Goal: Book appointment/travel/reservation

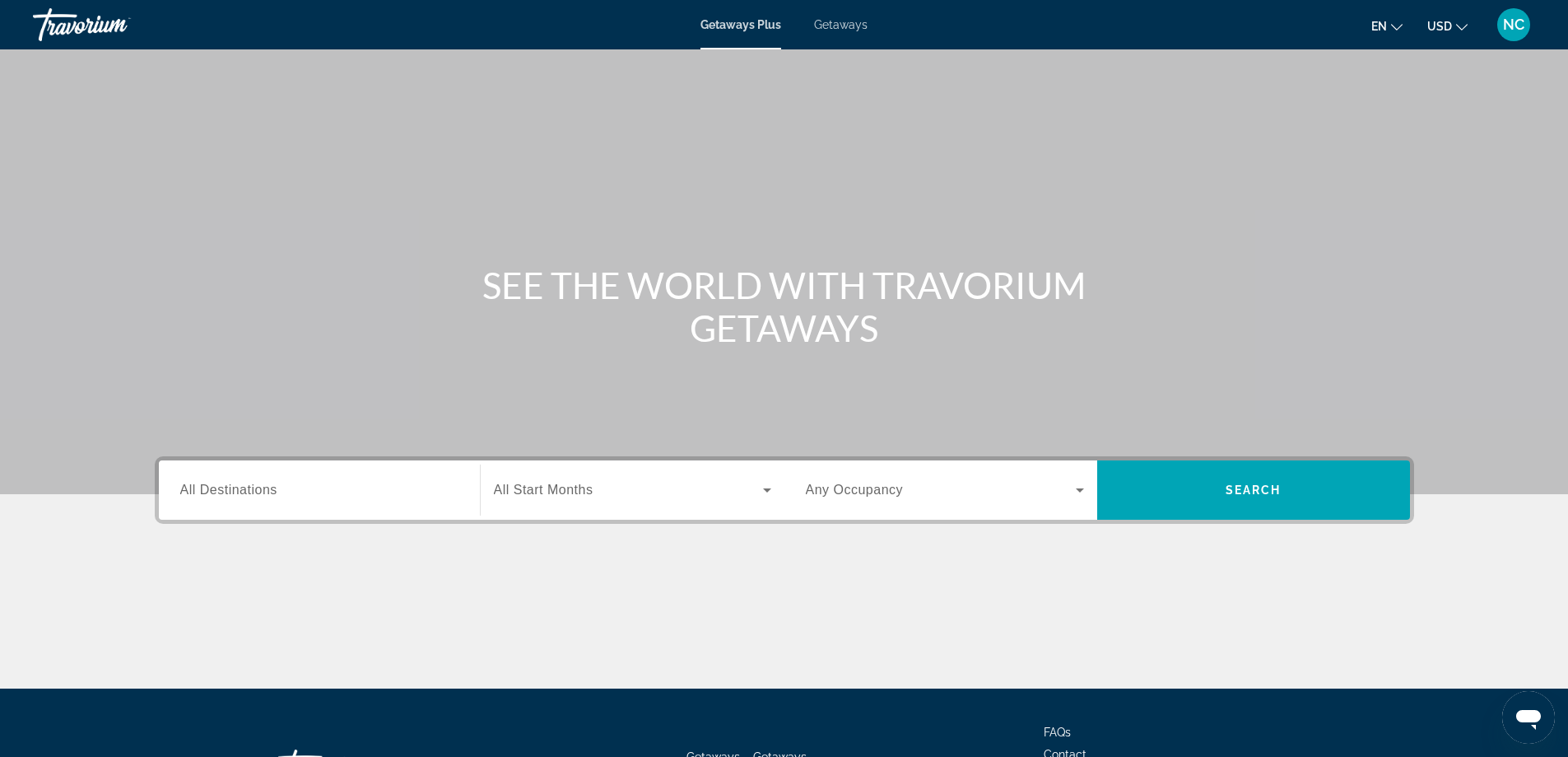
click at [838, 19] on span "Getaways" at bounding box center [840, 25] width 53 height 14
click at [263, 494] on span "All Destinations" at bounding box center [228, 489] width 97 height 14
click at [263, 494] on input "Destination All Destinations" at bounding box center [318, 491] width 278 height 19
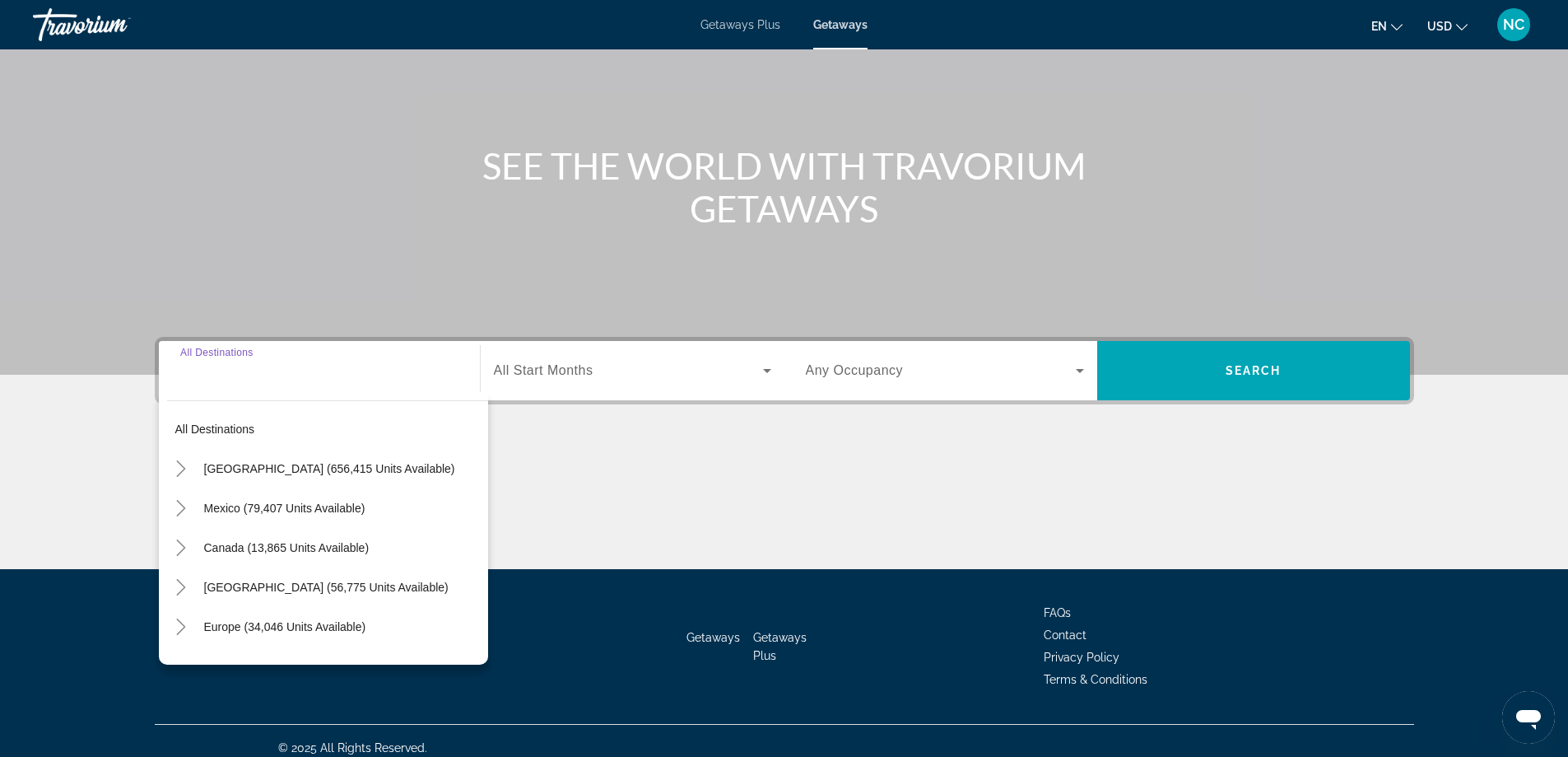
scroll to position [134, 0]
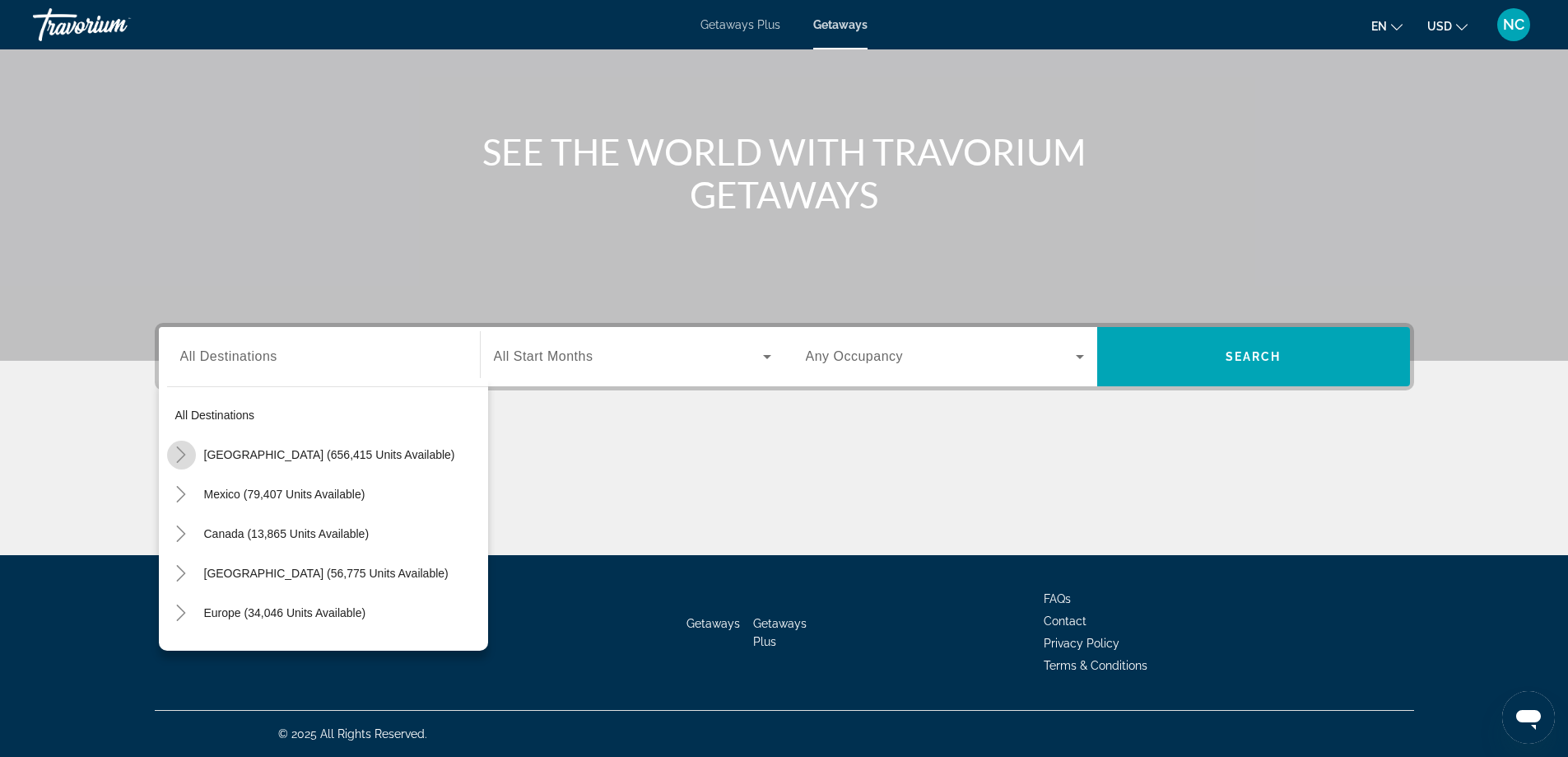
click at [186, 455] on icon "Toggle United States (656,415 units available)" at bounding box center [181, 454] width 16 height 16
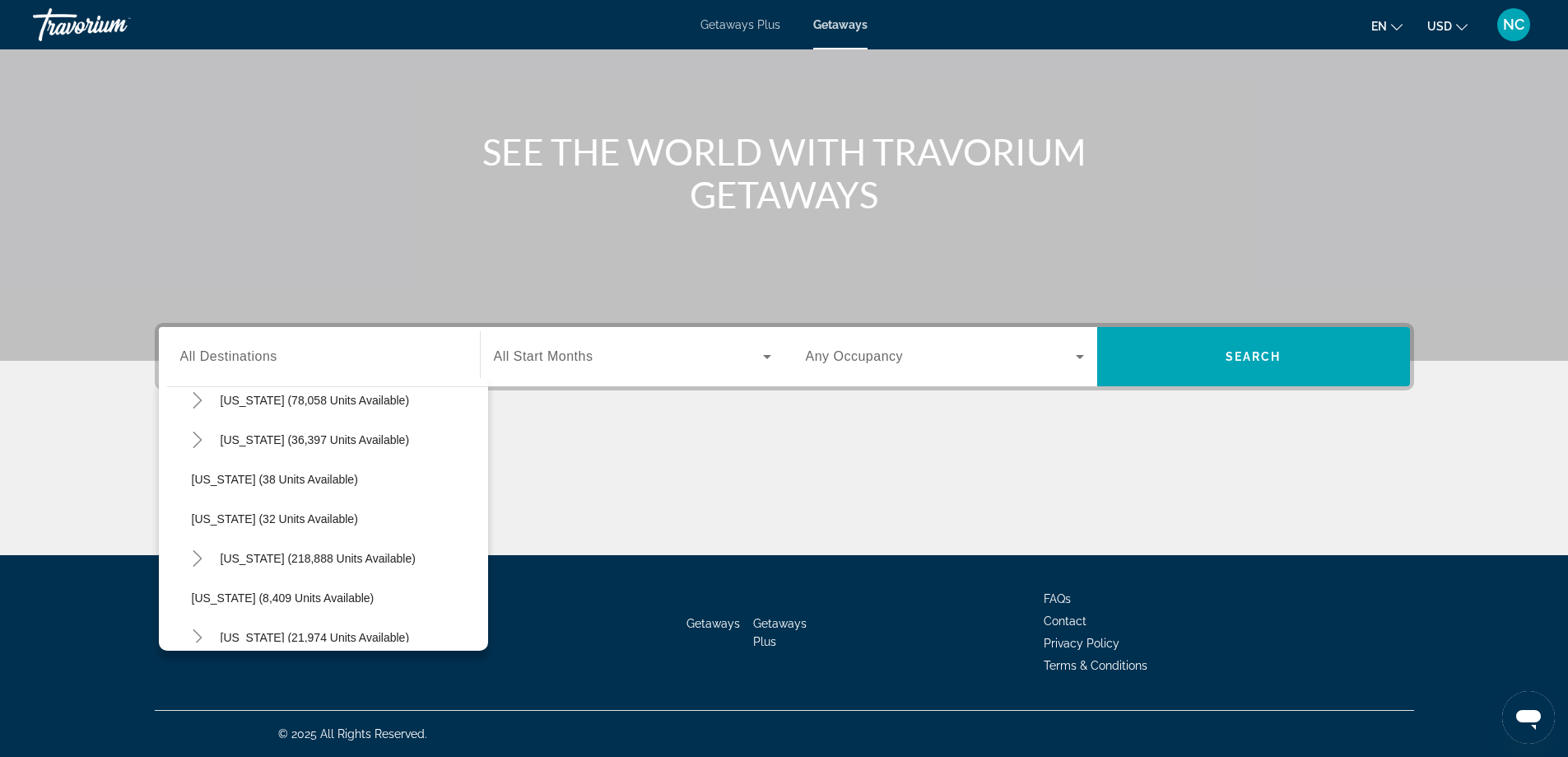
scroll to position [294, 0]
click at [203, 481] on icon "Toggle Florida (218,888 units available)" at bounding box center [197, 475] width 16 height 16
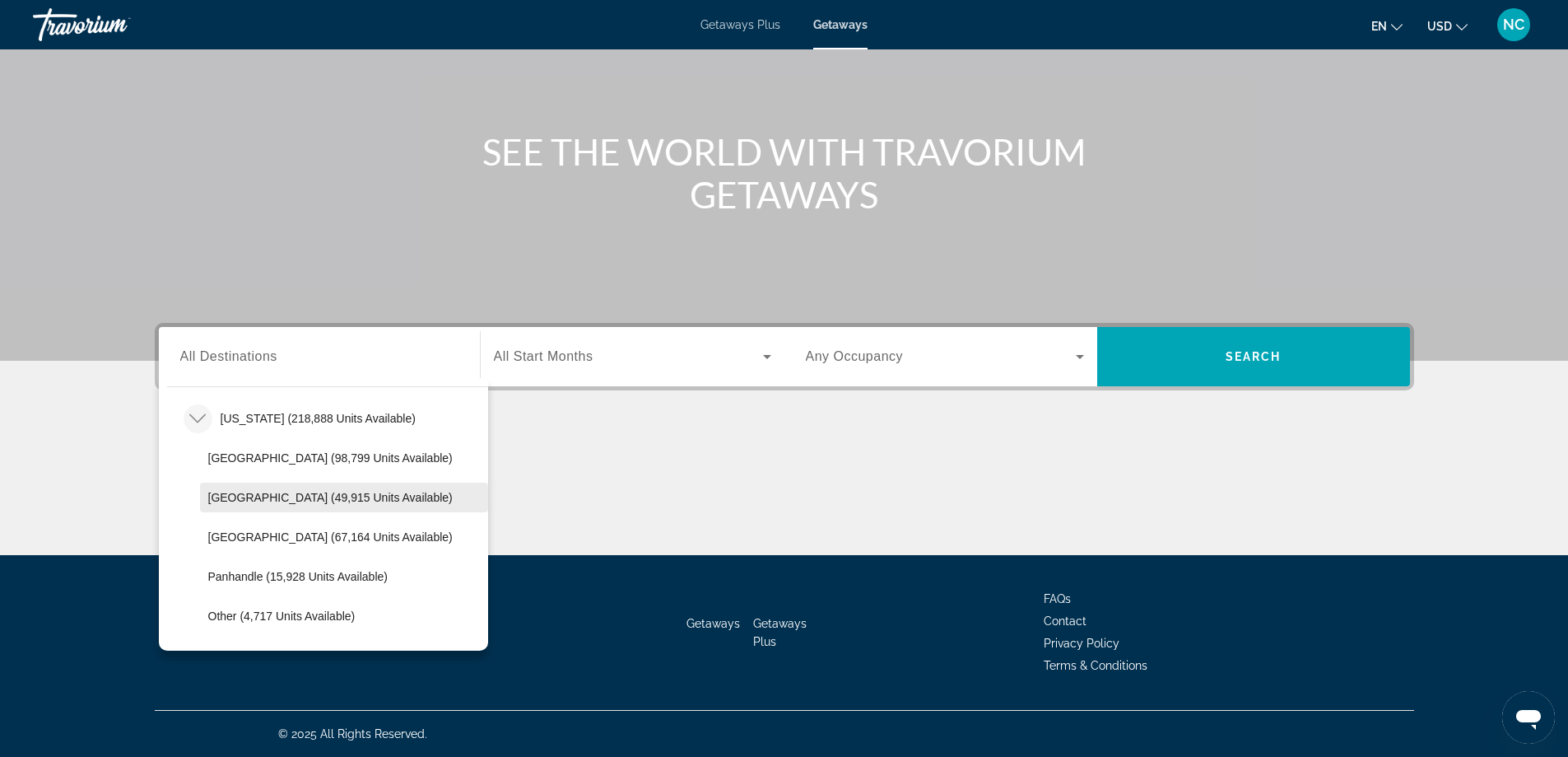
scroll to position [378, 0]
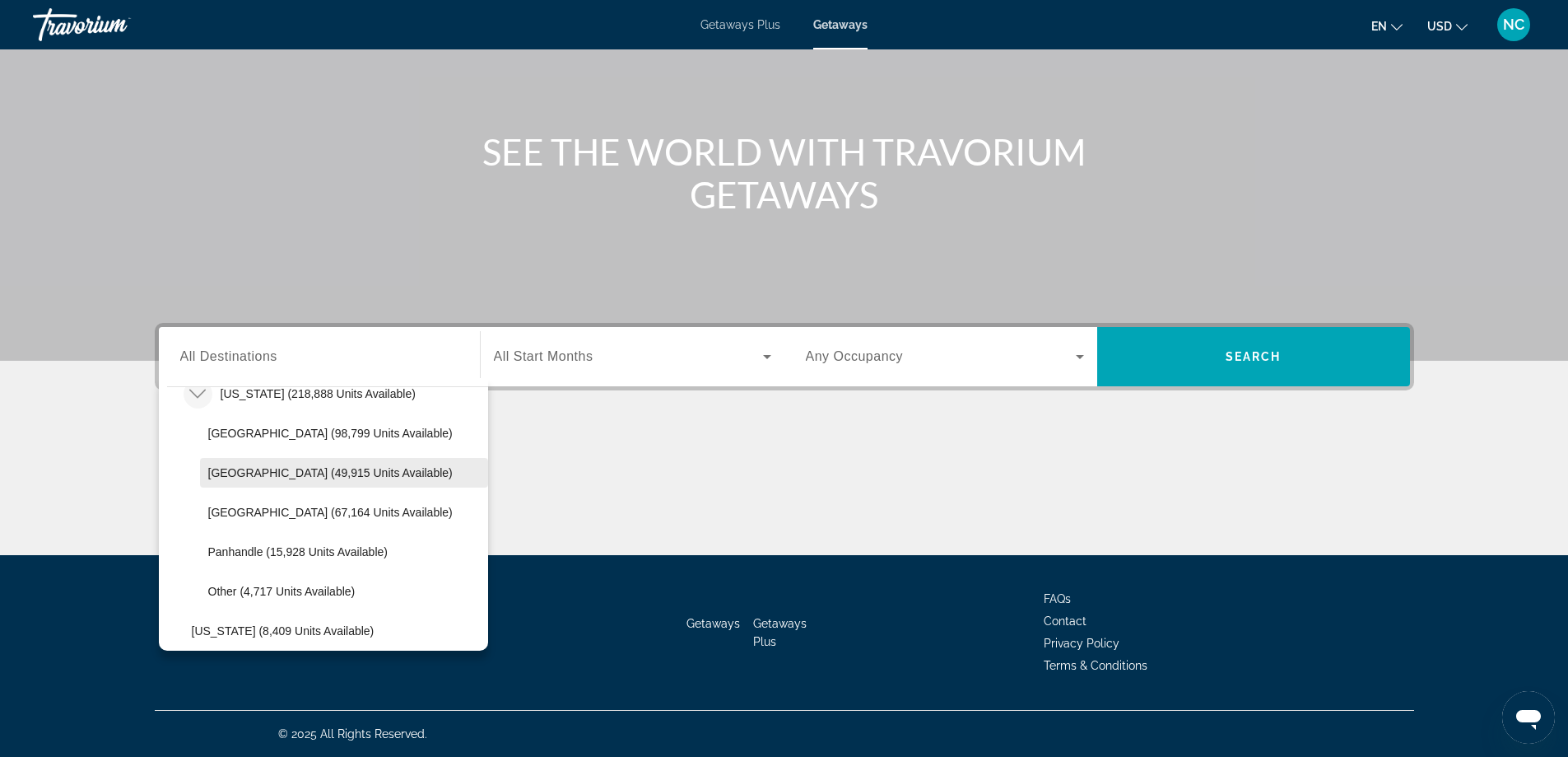
click at [289, 475] on span "[GEOGRAPHIC_DATA] (49,915 units available)" at bounding box center [330, 472] width 245 height 14
type input "**********"
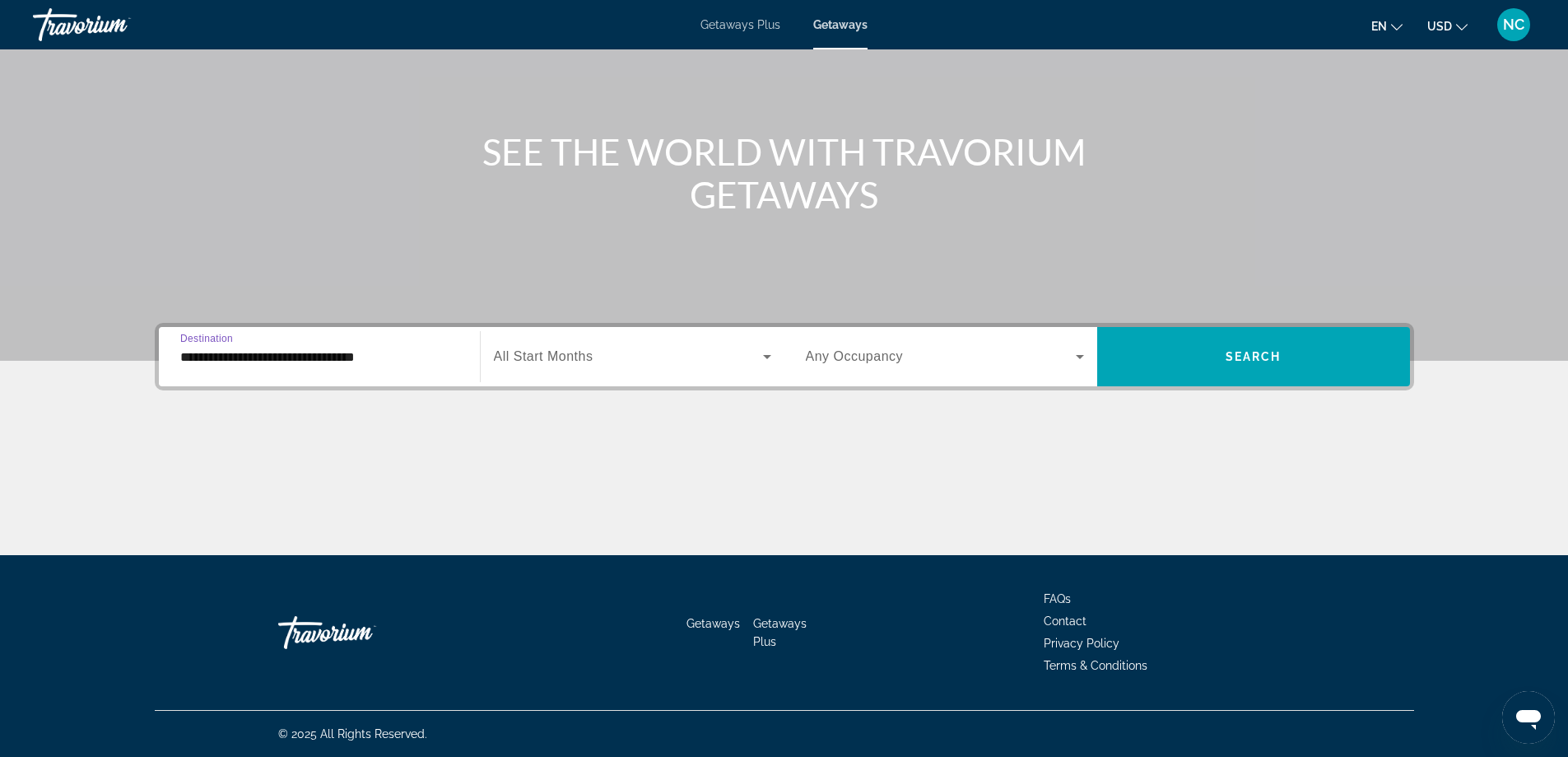
click at [769, 355] on icon "Search widget" at bounding box center [767, 357] width 9 height 4
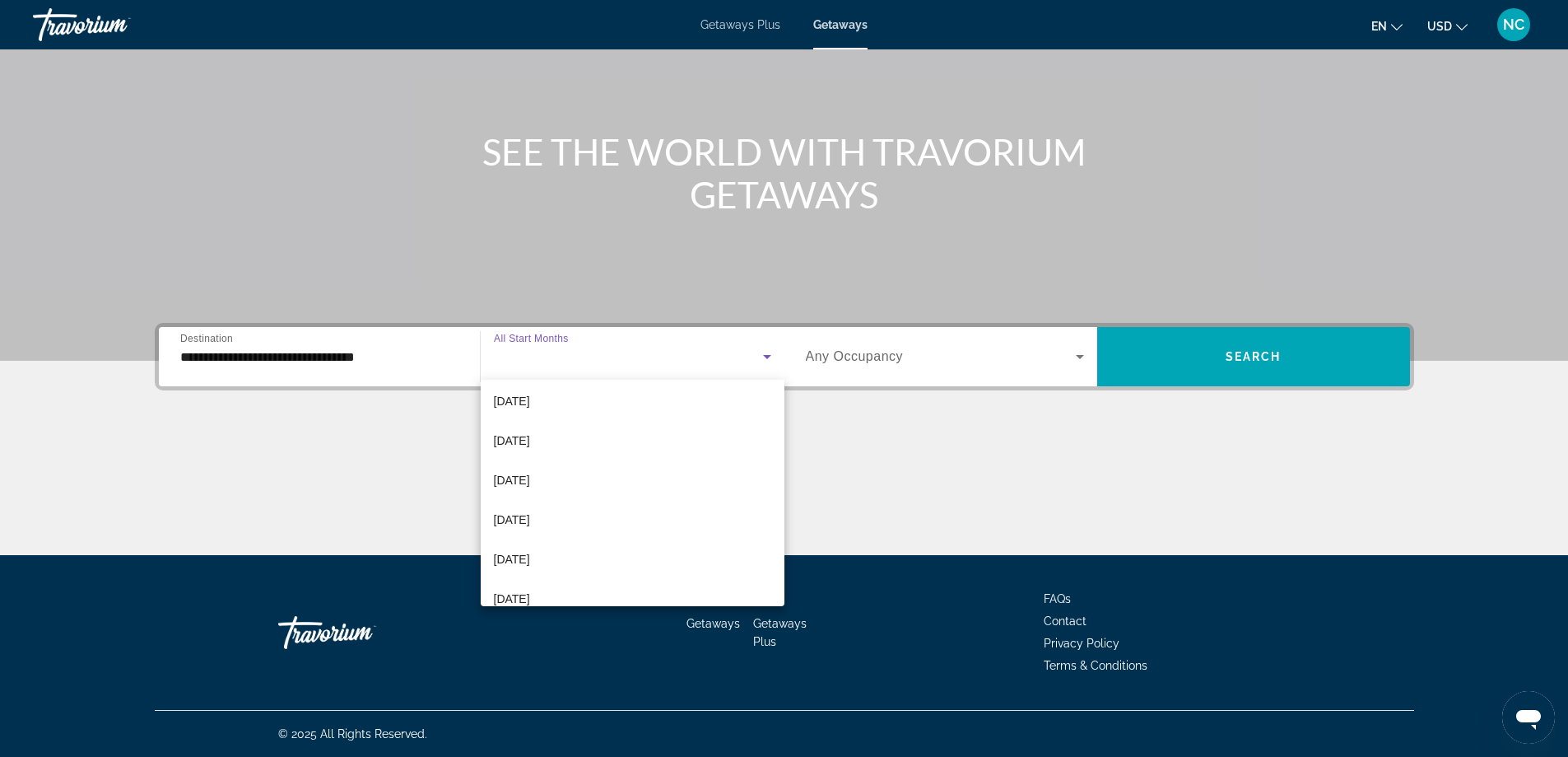
scroll to position [165, 0]
click at [530, 478] on span "[DATE]" at bounding box center [511, 478] width 36 height 19
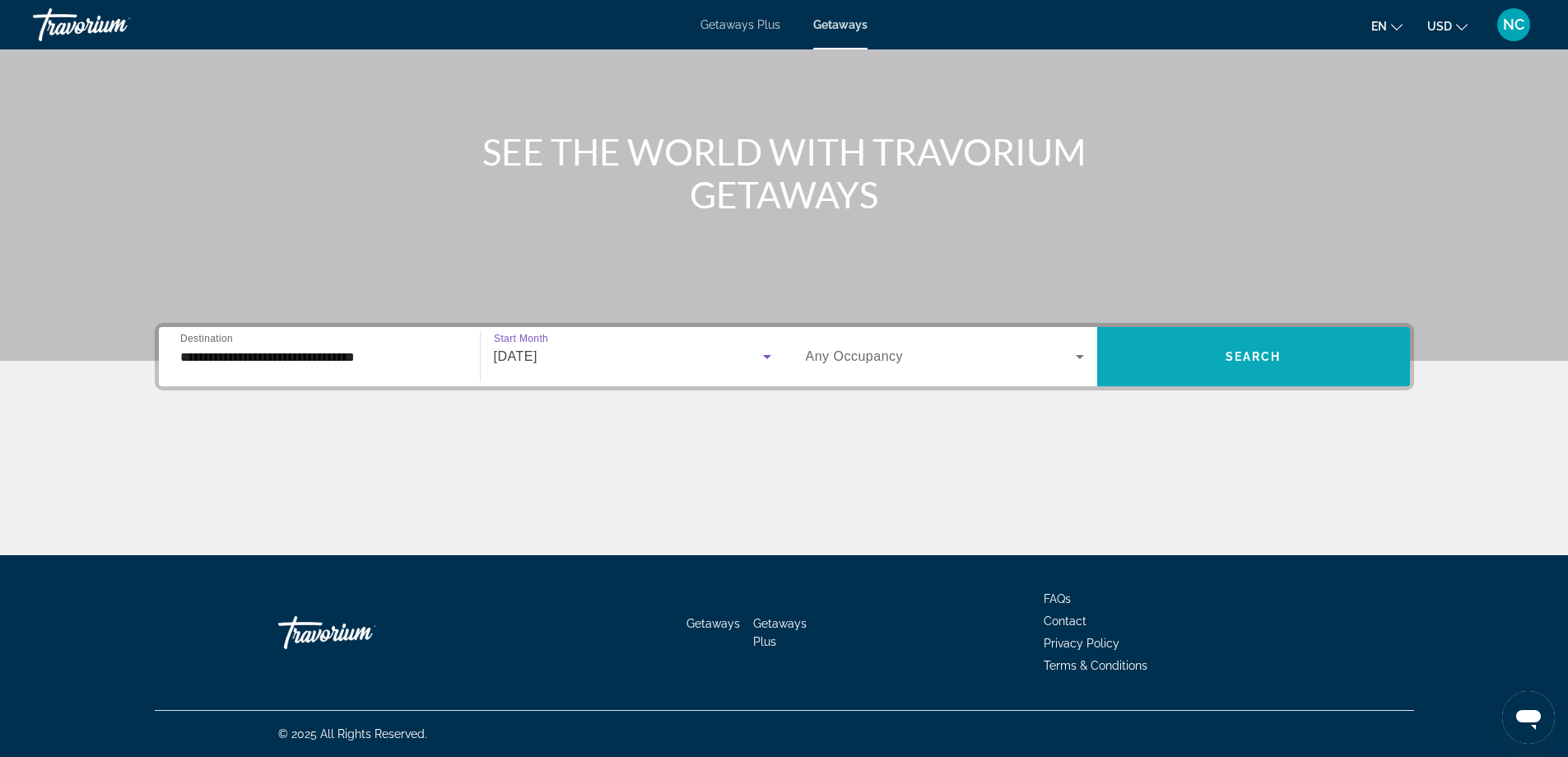
click at [1233, 350] on span "Search" at bounding box center [1253, 356] width 56 height 14
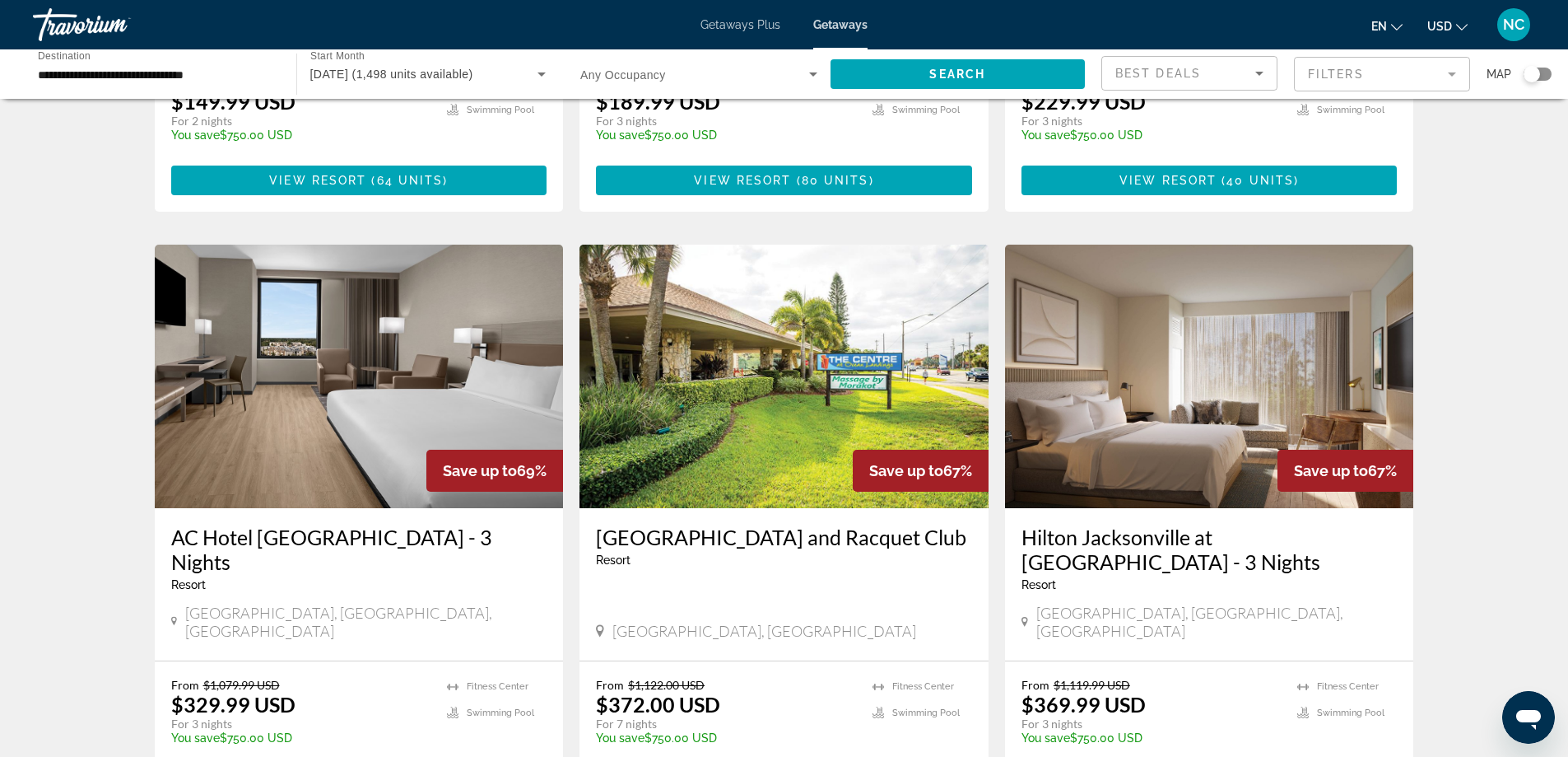
scroll to position [576, 0]
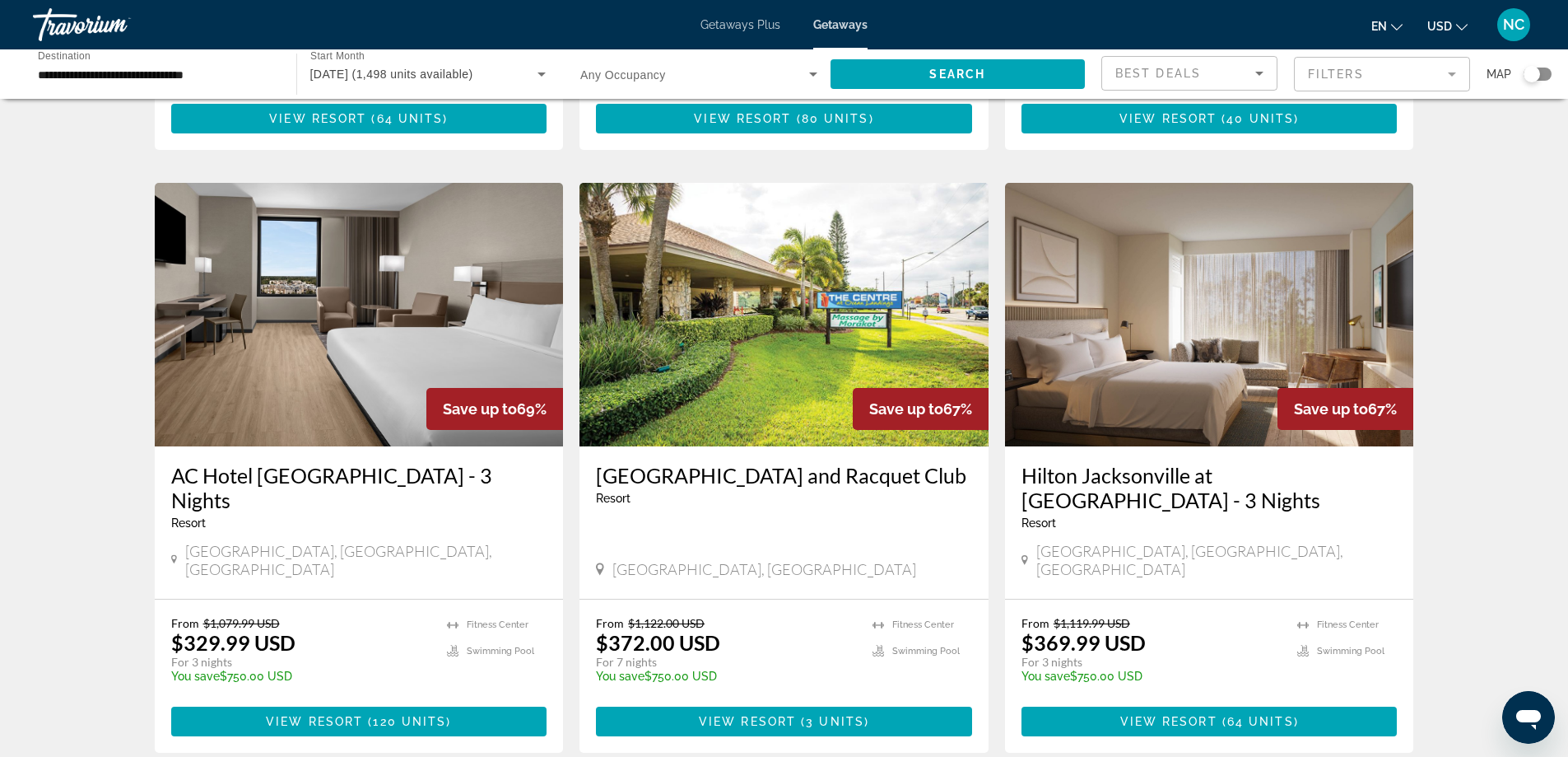
click at [745, 299] on img "Main content" at bounding box center [784, 315] width 409 height 263
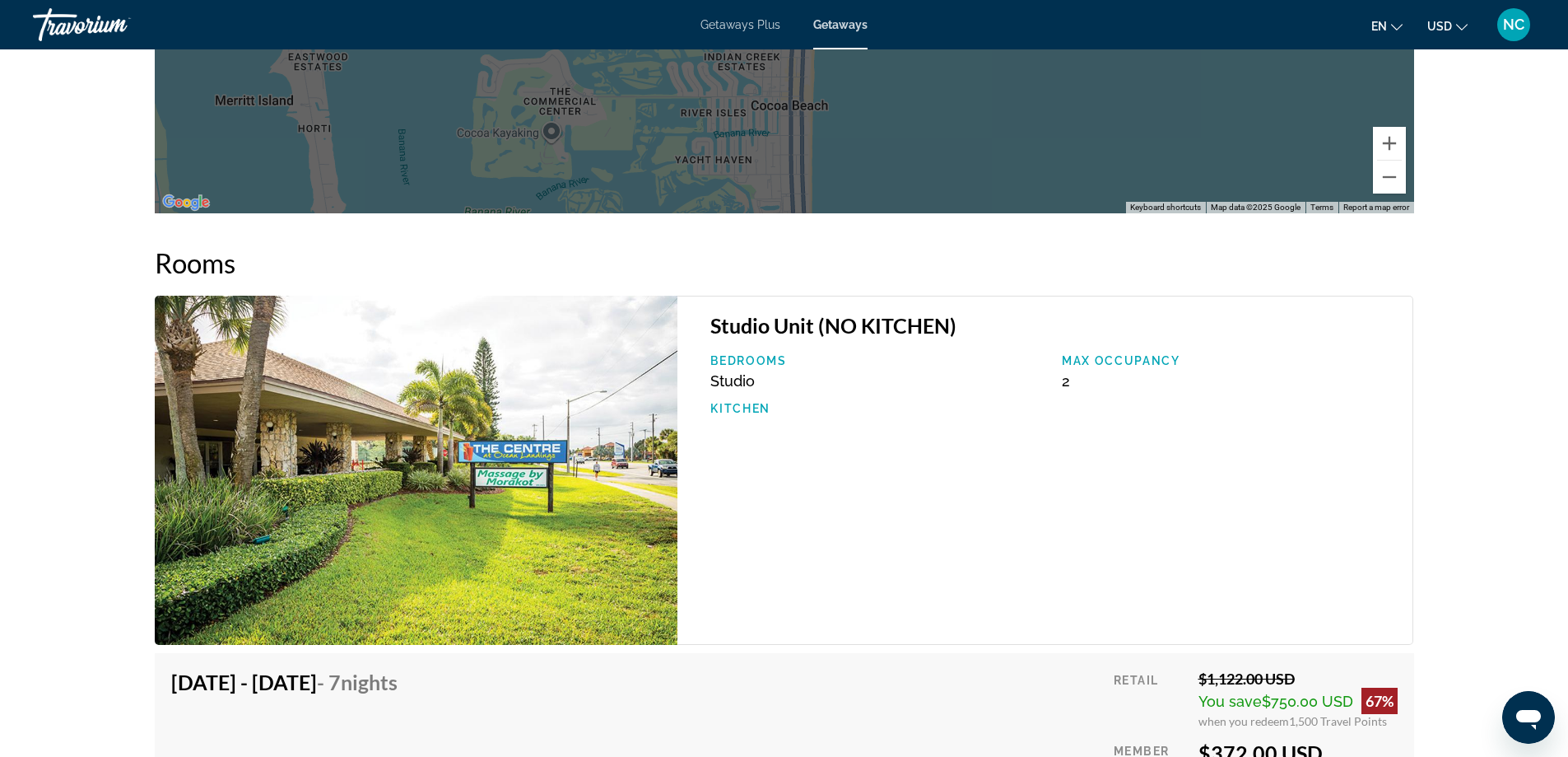
scroll to position [2387, 0]
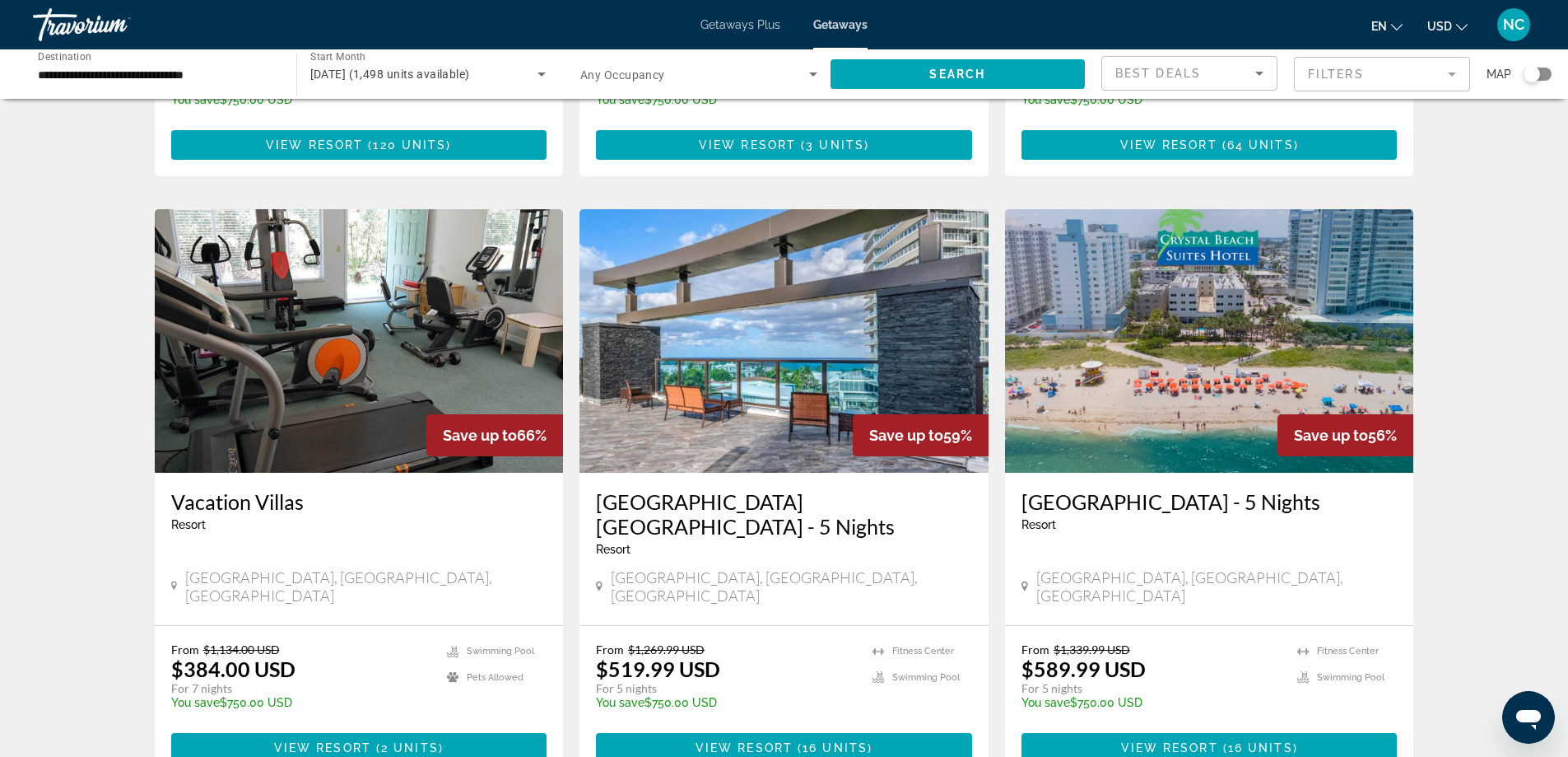
scroll to position [1235, 0]
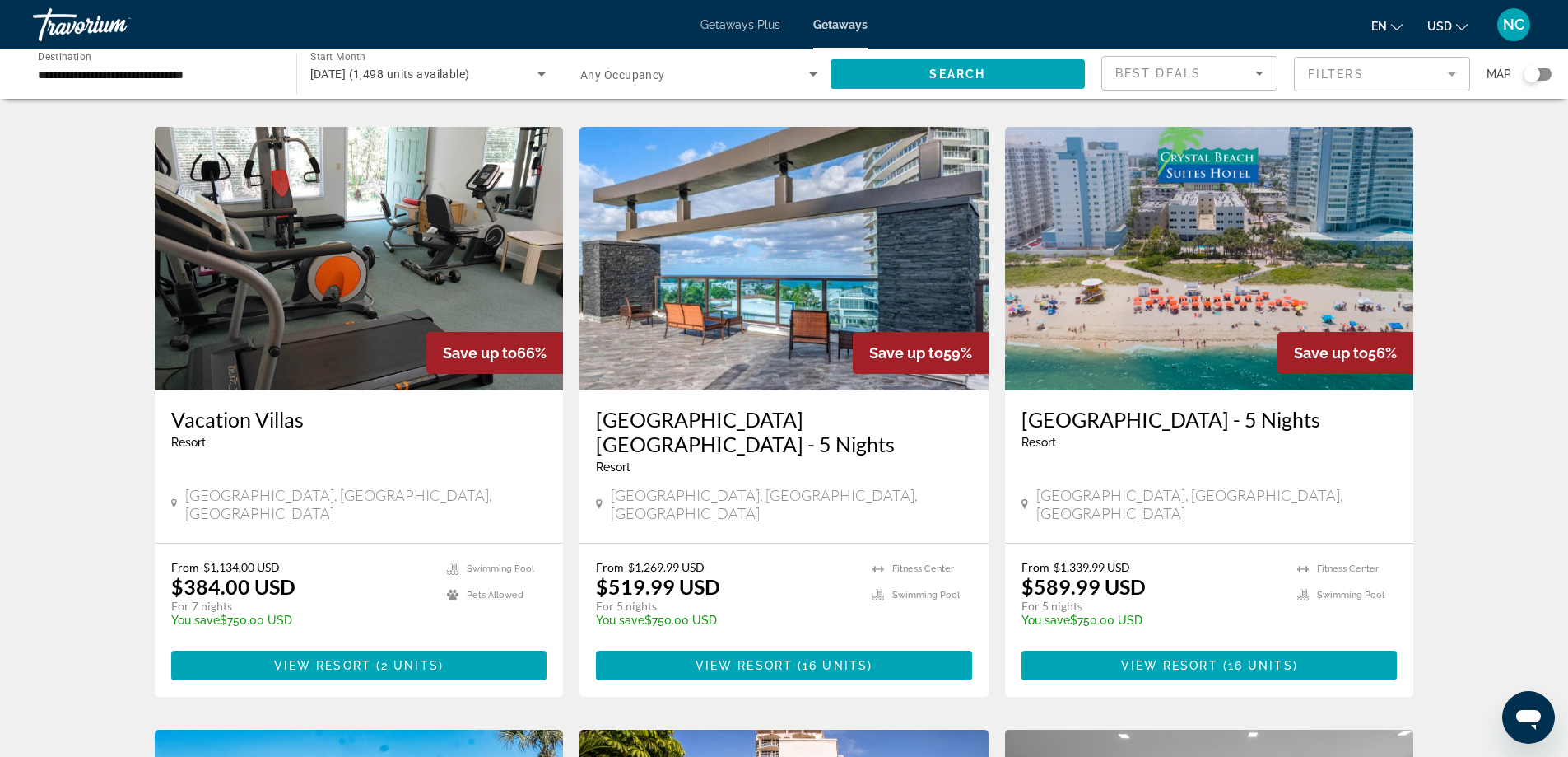
click at [367, 243] on img "Main content" at bounding box center [359, 258] width 409 height 263
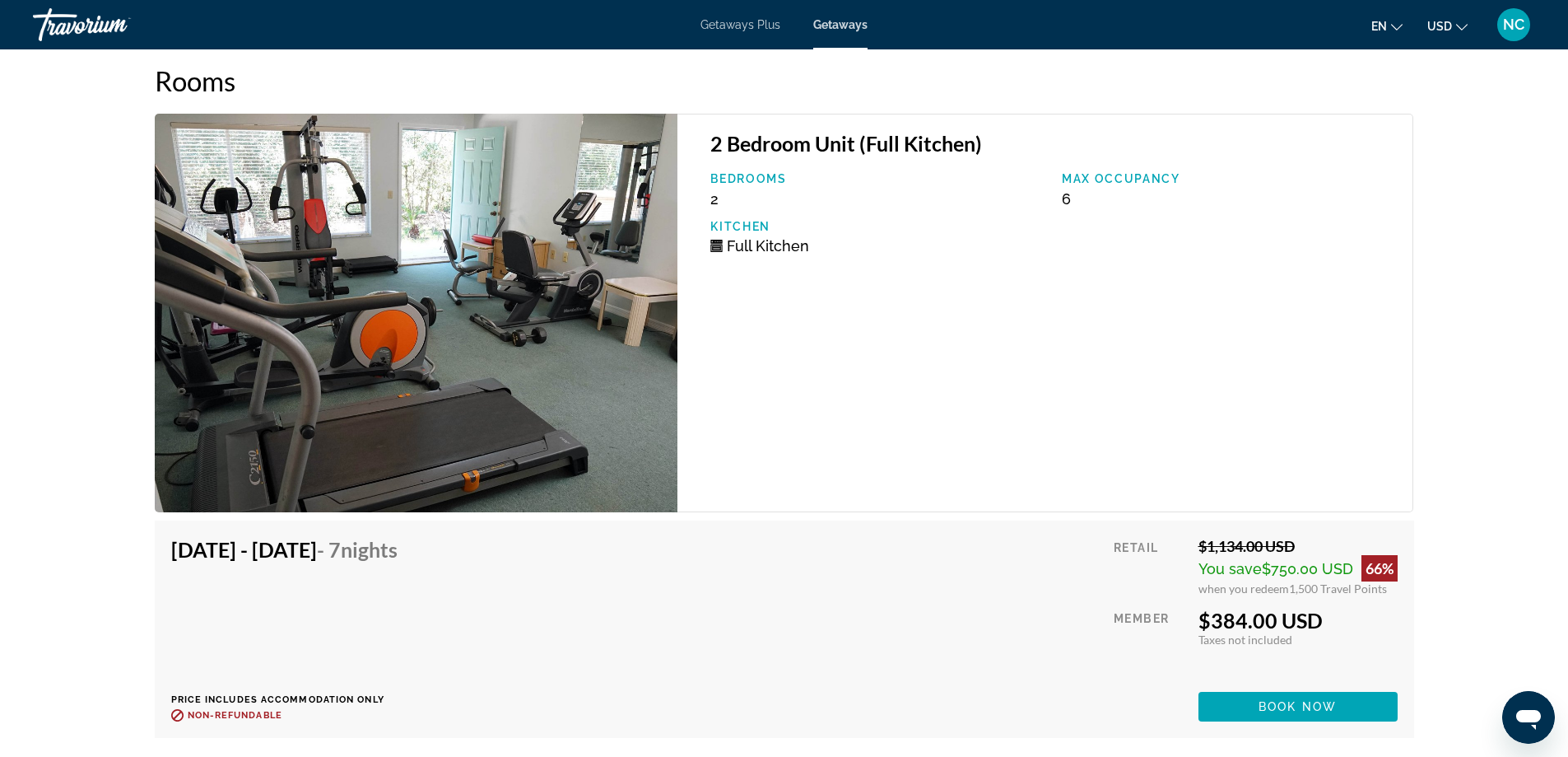
scroll to position [2704, 0]
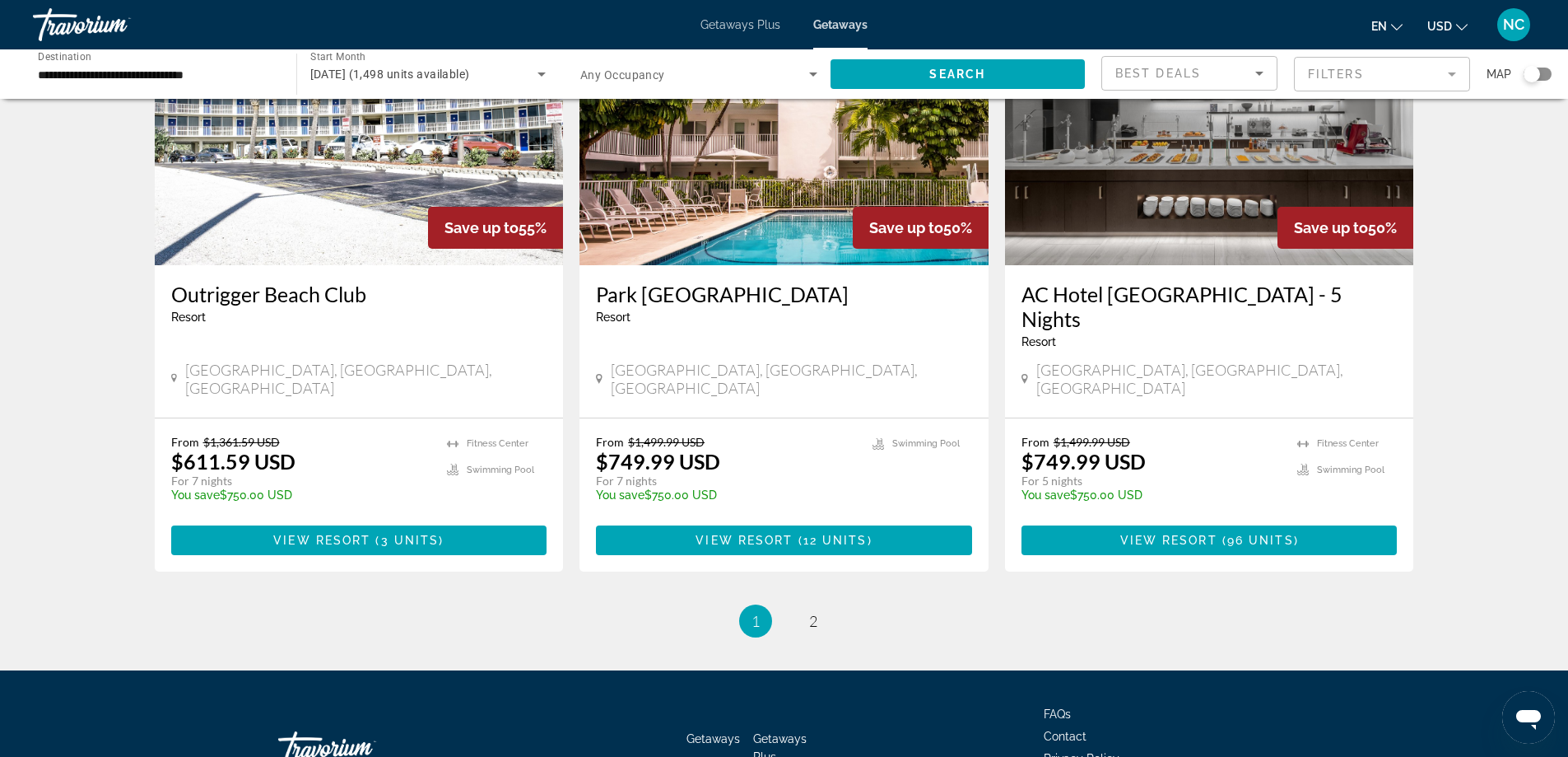
scroll to position [1976, 0]
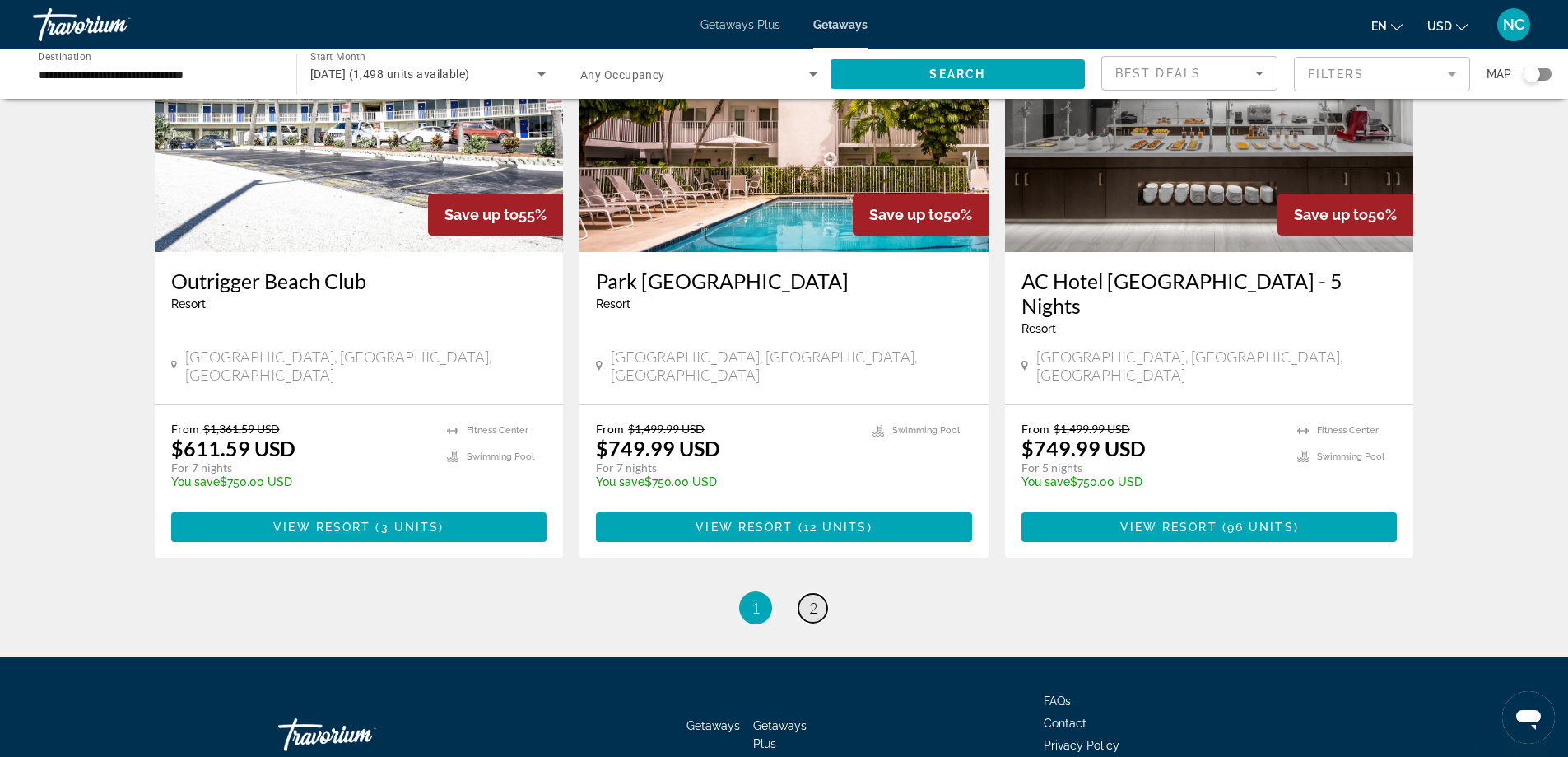
click at [818, 593] on link "page 2" at bounding box center [813, 608] width 29 height 29
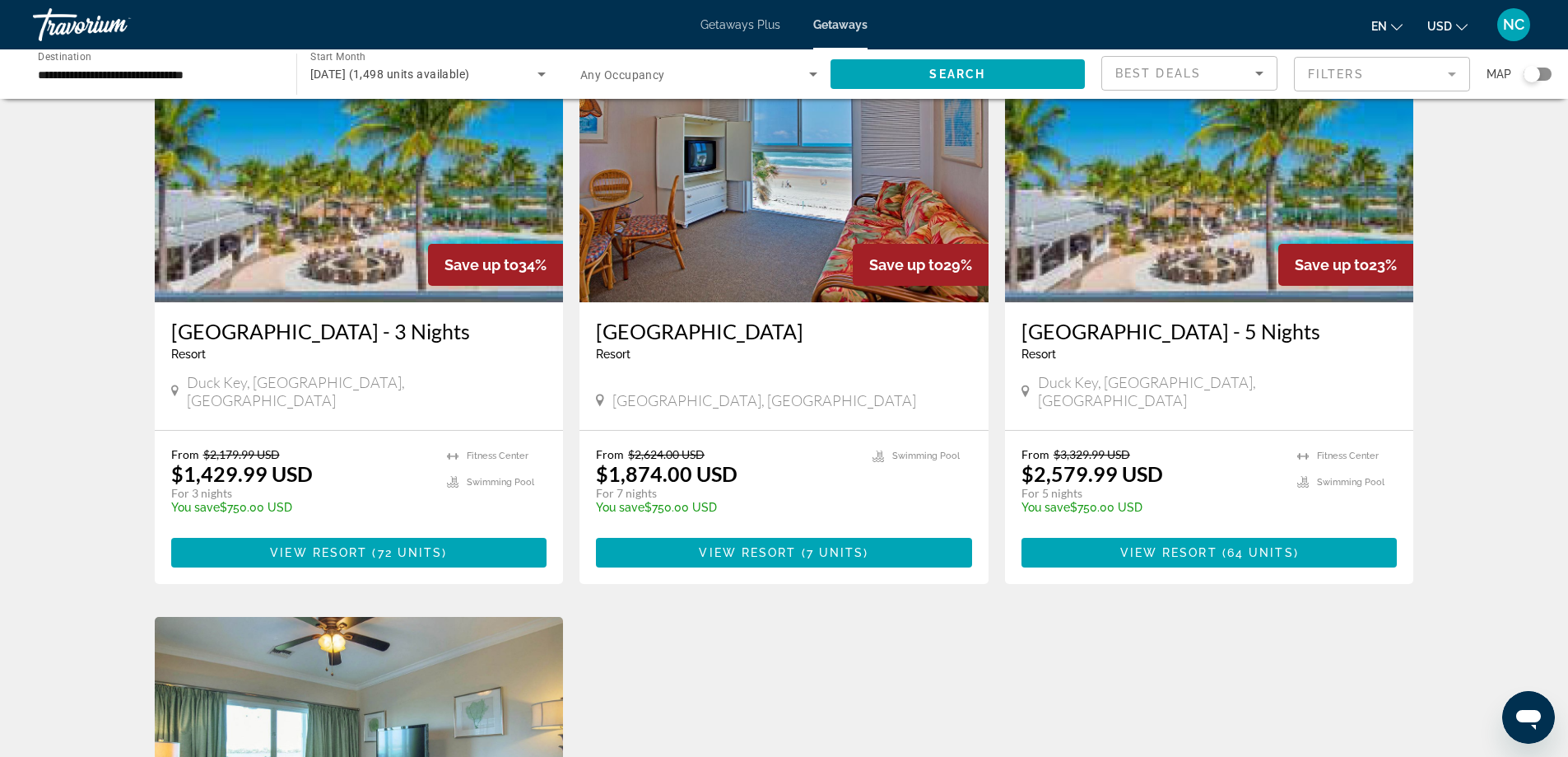
scroll to position [1324, 0]
